Goal: Information Seeking & Learning: Find contact information

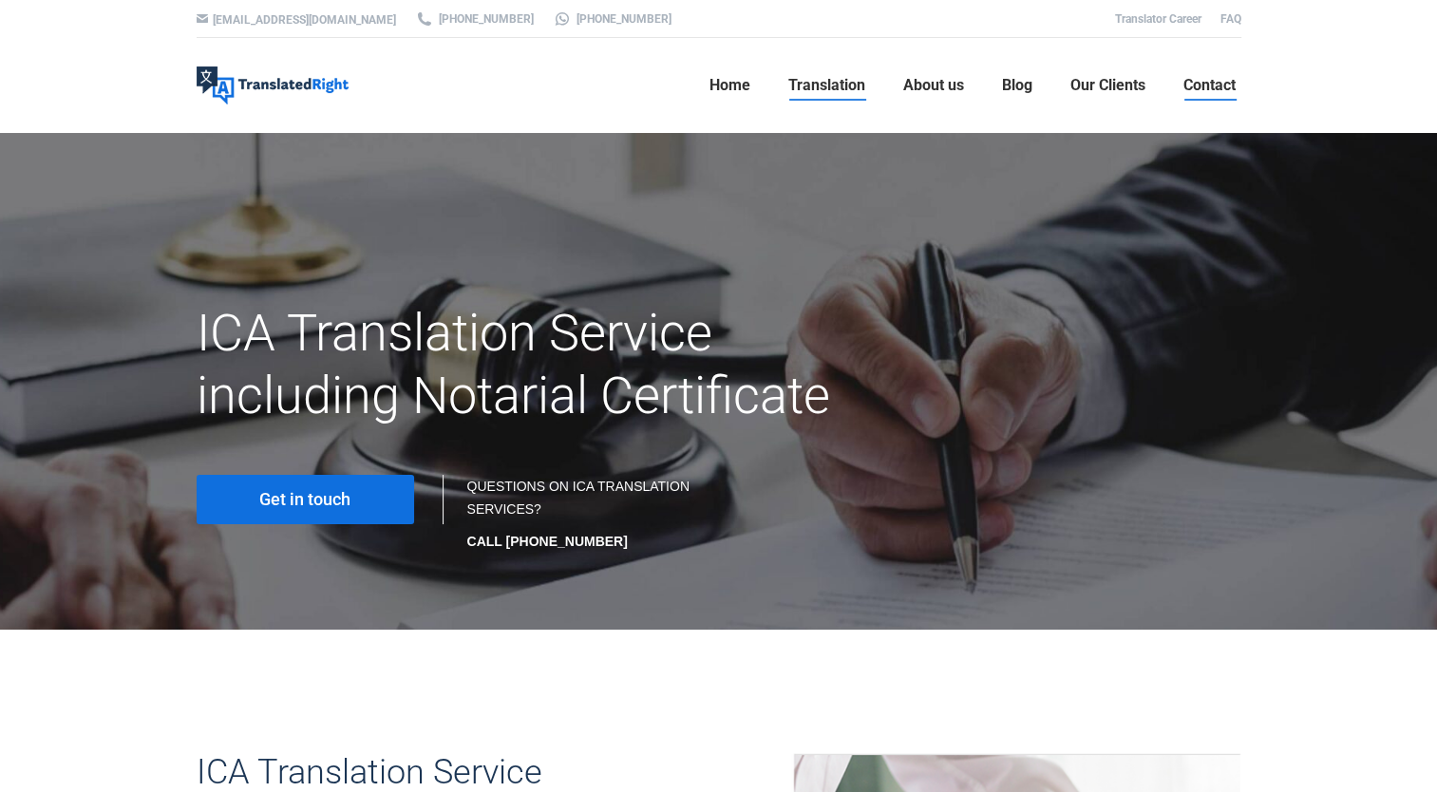
click at [1236, 73] on link "Contact" at bounding box center [1210, 85] width 64 height 61
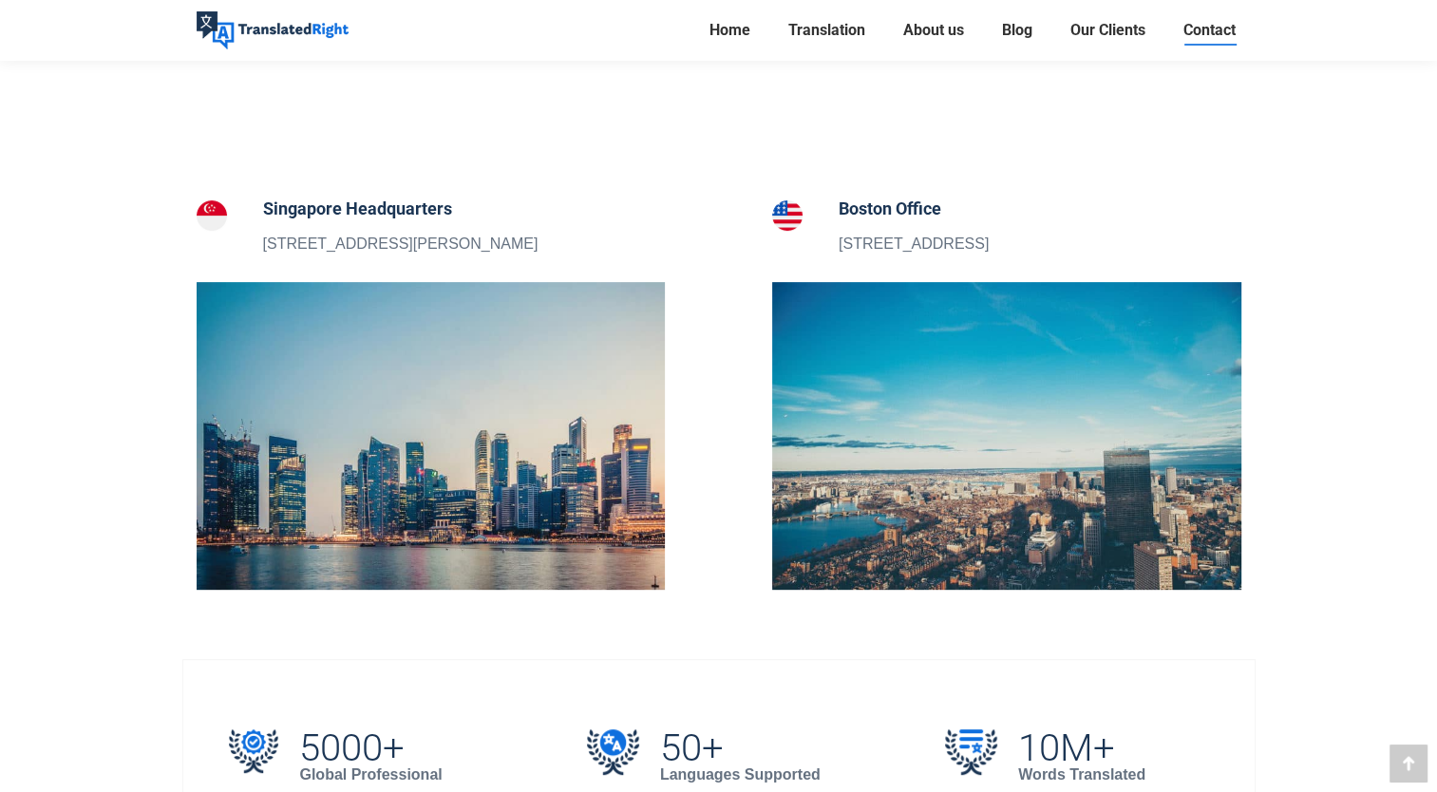
scroll to position [634, 0]
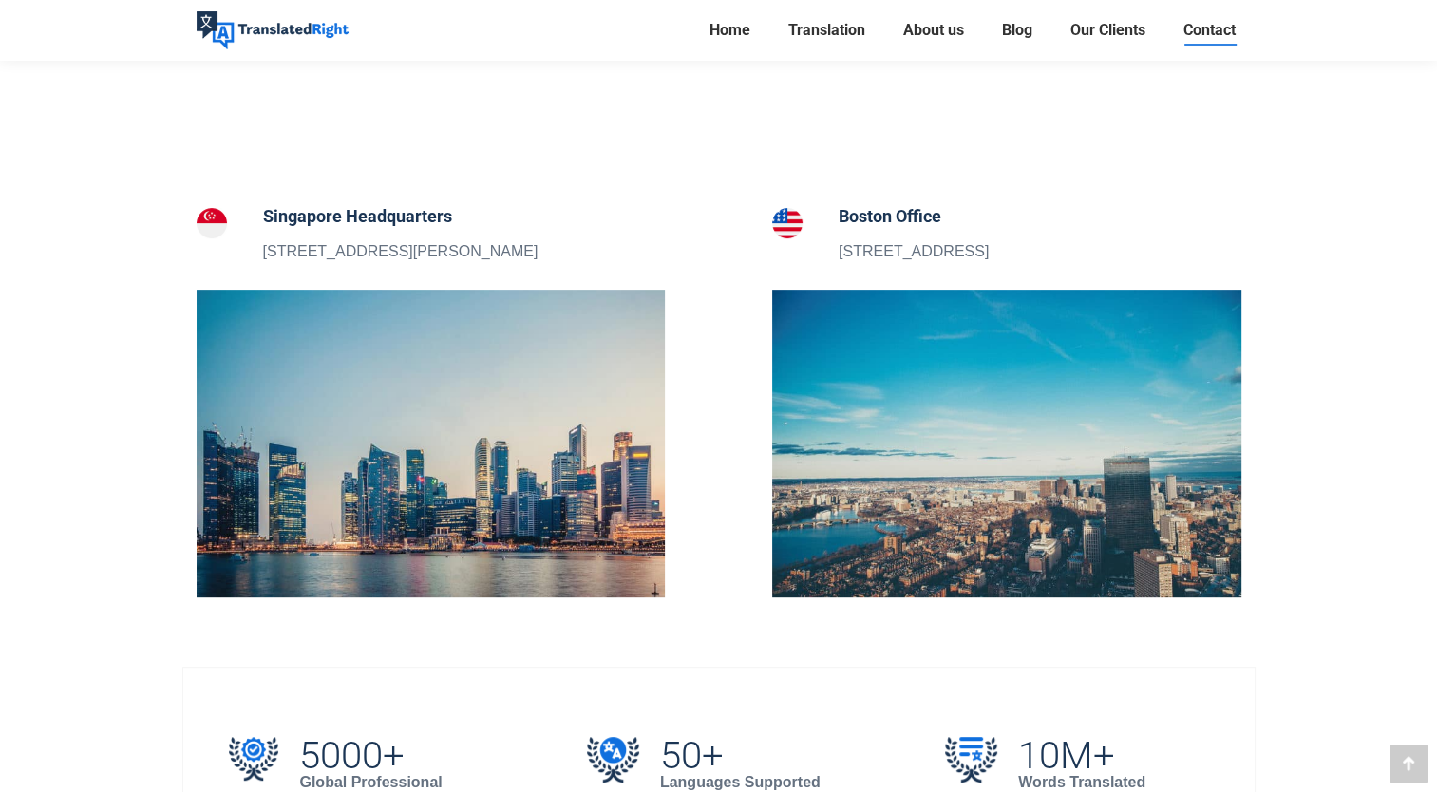
click at [315, 217] on h5 "Singapore Headquarters" at bounding box center [400, 216] width 275 height 27
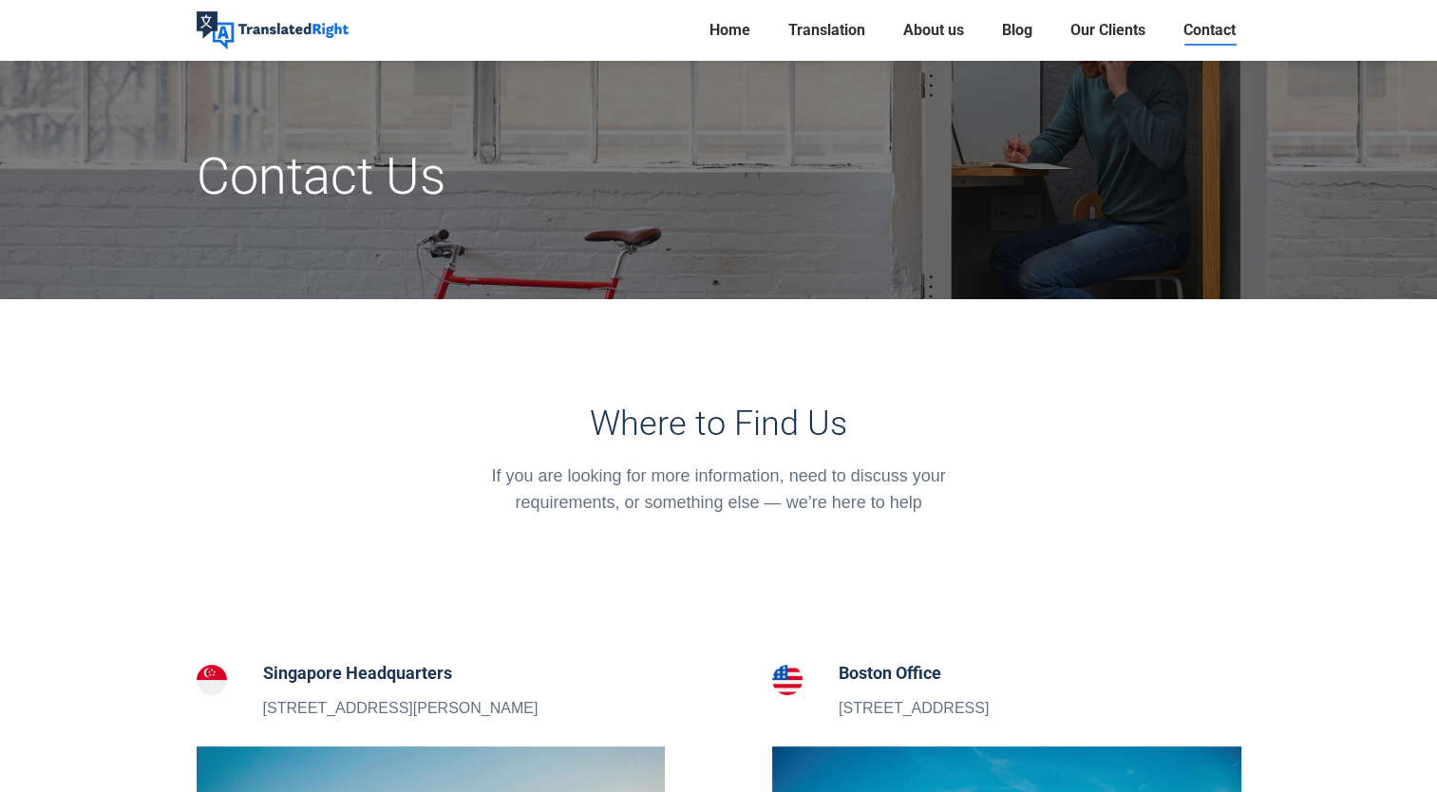
scroll to position [0, 0]
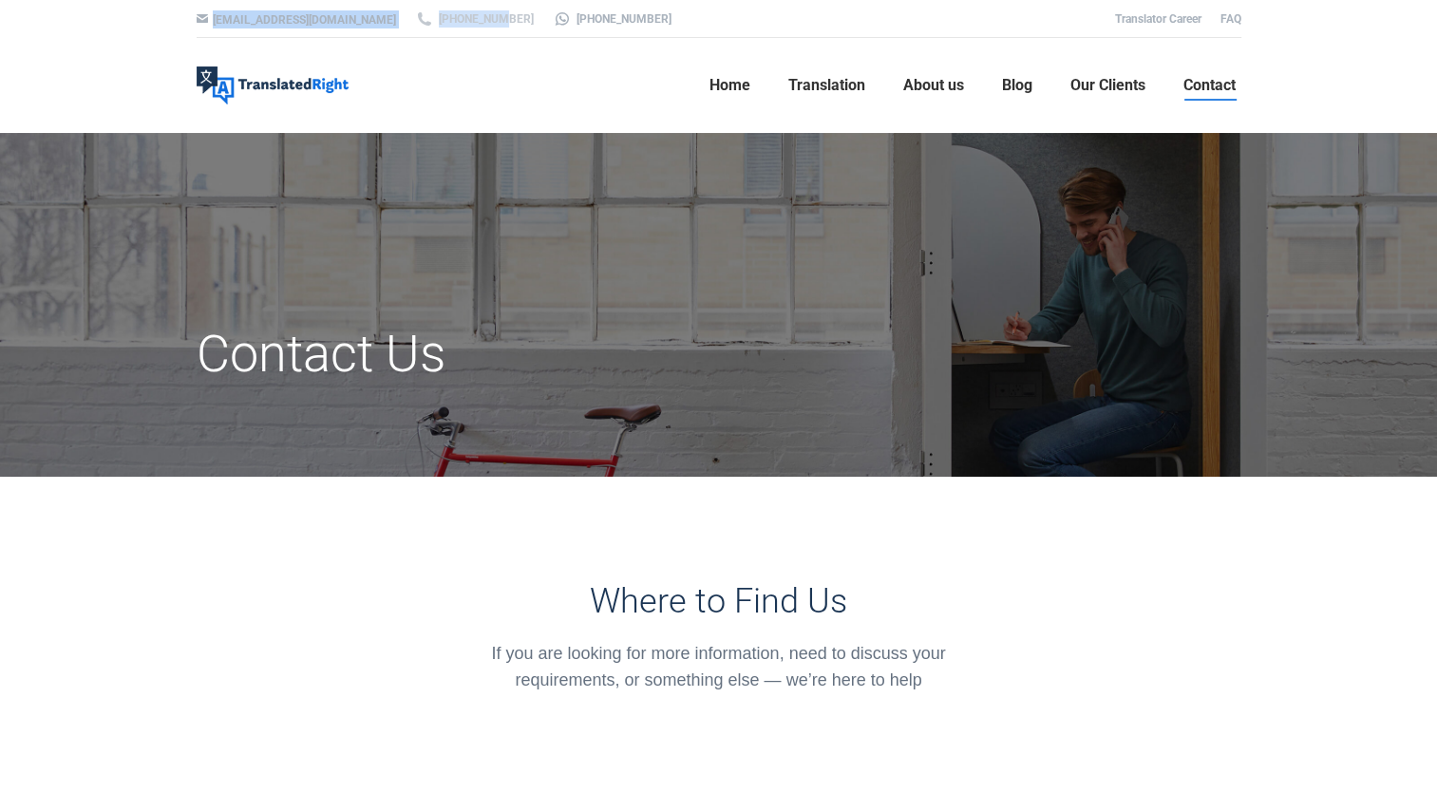
drag, startPoint x: 471, startPoint y: 18, endPoint x: 452, endPoint y: 24, distance: 19.8
click at [452, 24] on div "[EMAIL_ADDRESS][DOMAIN_NAME] [PHONE_NUMBER] [PHONE_NUMBER] Translator Career FAQ" at bounding box center [719, 19] width 1140 height 38
drag, startPoint x: 452, startPoint y: 24, endPoint x: 414, endPoint y: 78, distance: 66.1
click at [414, 81] on ul "Home Translation Translation Services Website Translation Proofreading Transcri…" at bounding box center [797, 85] width 888 height 95
click at [472, 27] on div at bounding box center [718, 19] width 3039 height 38
